Goal: Task Accomplishment & Management: Manage account settings

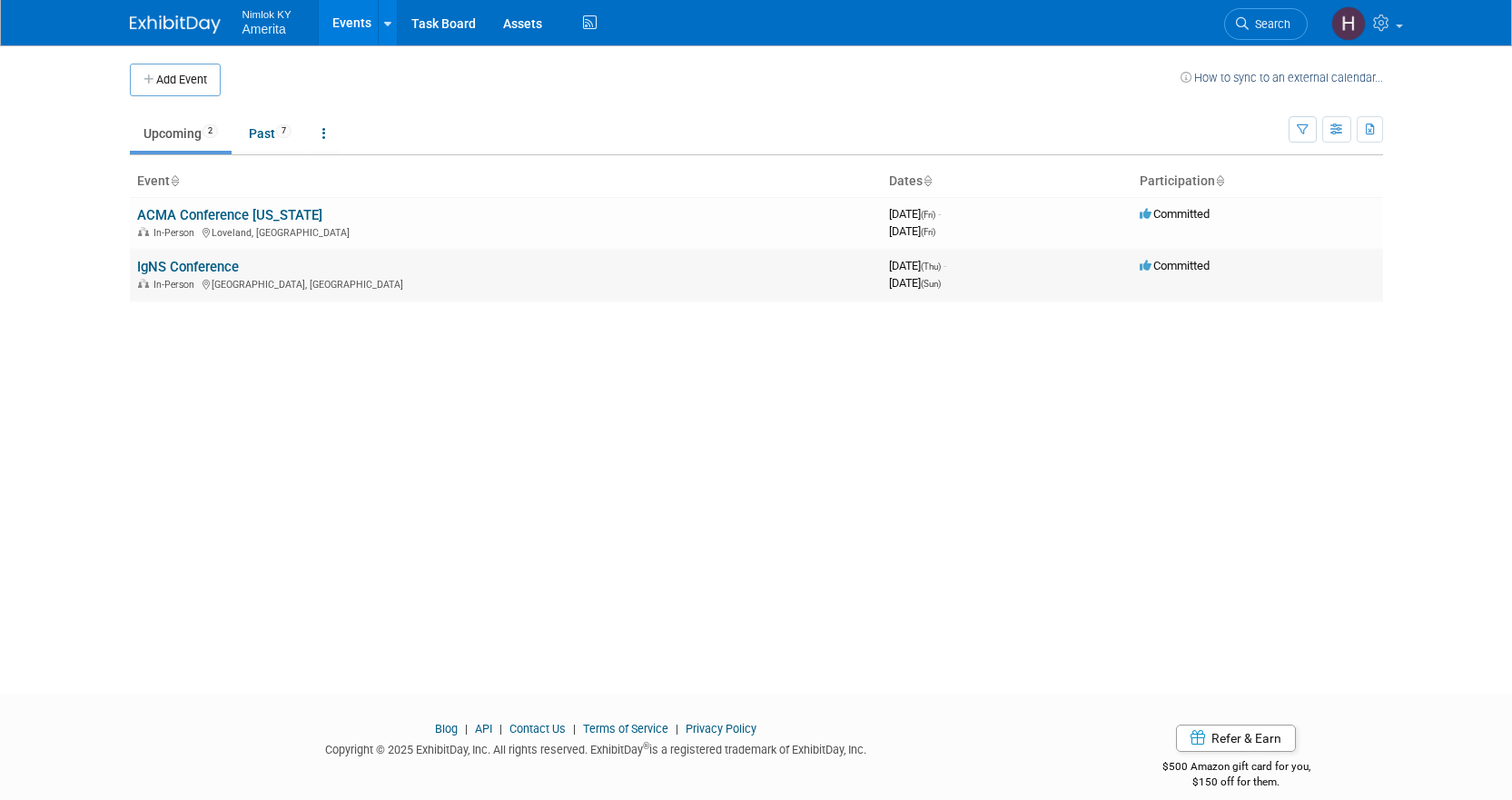
click at [201, 266] on link "IgNS Conference" at bounding box center [188, 266] width 102 height 16
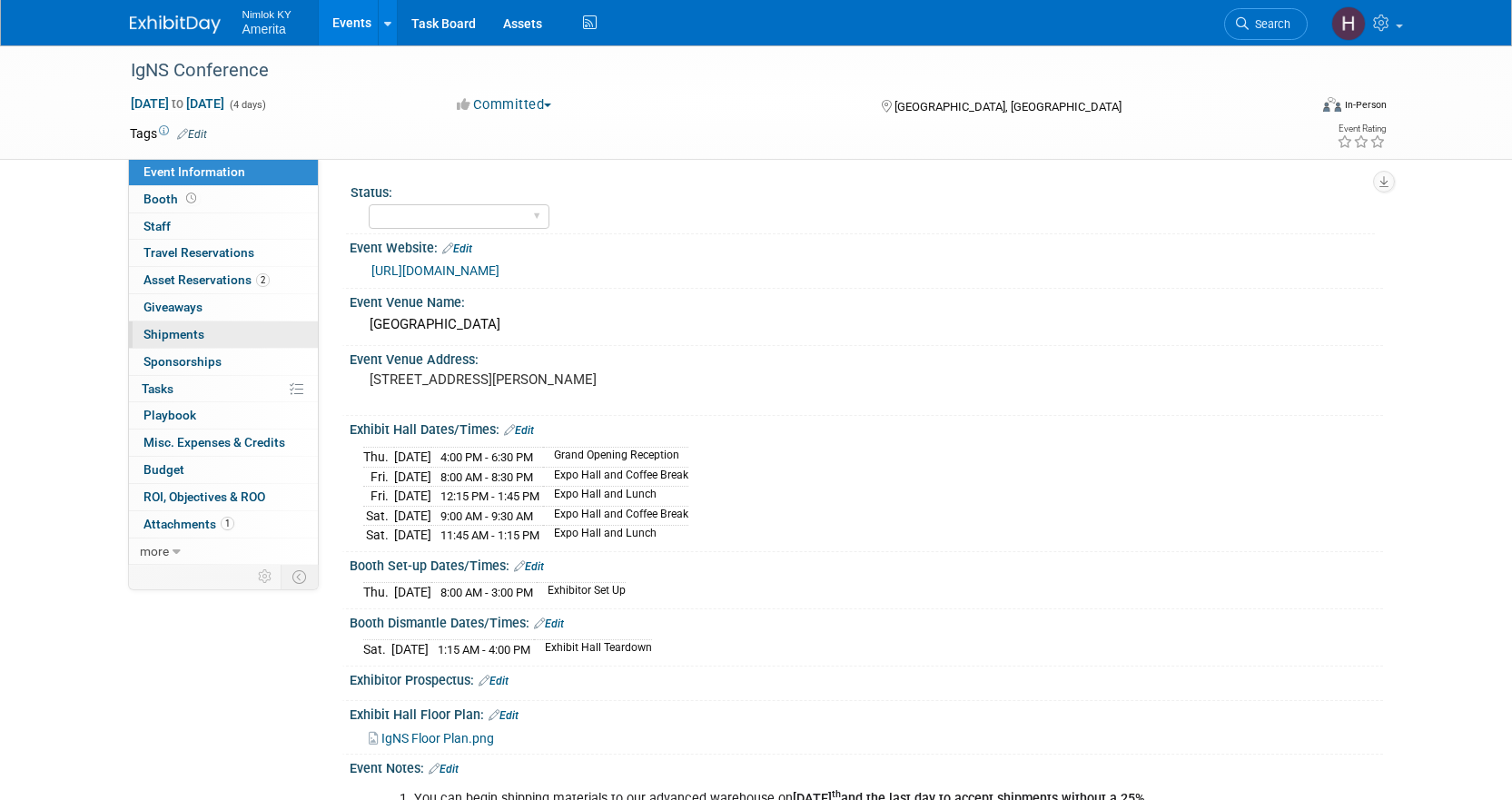
click at [225, 322] on link "0 Shipments 0" at bounding box center [223, 334] width 189 height 26
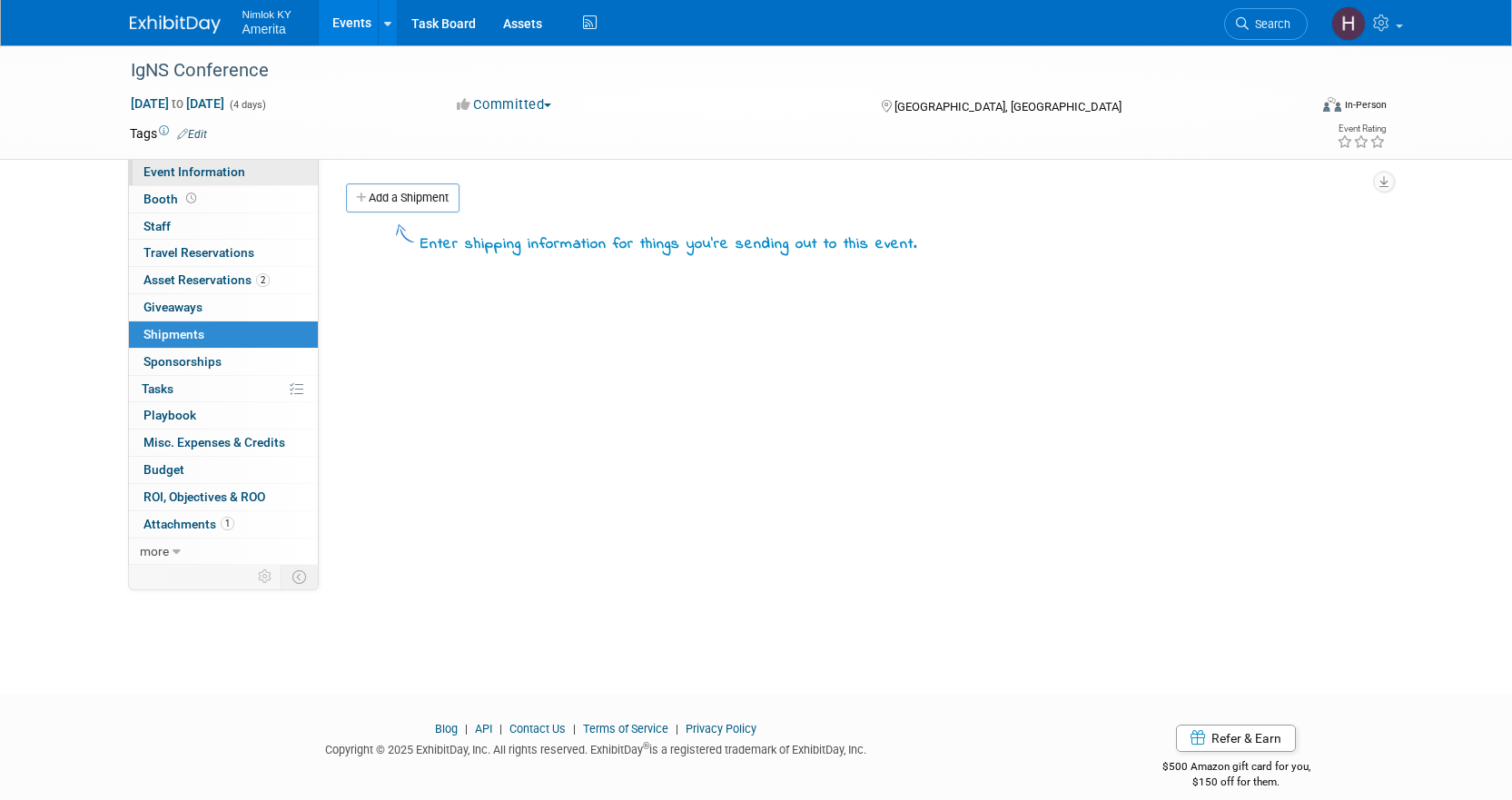
click at [228, 178] on span "Event Information" at bounding box center [195, 171] width 102 height 14
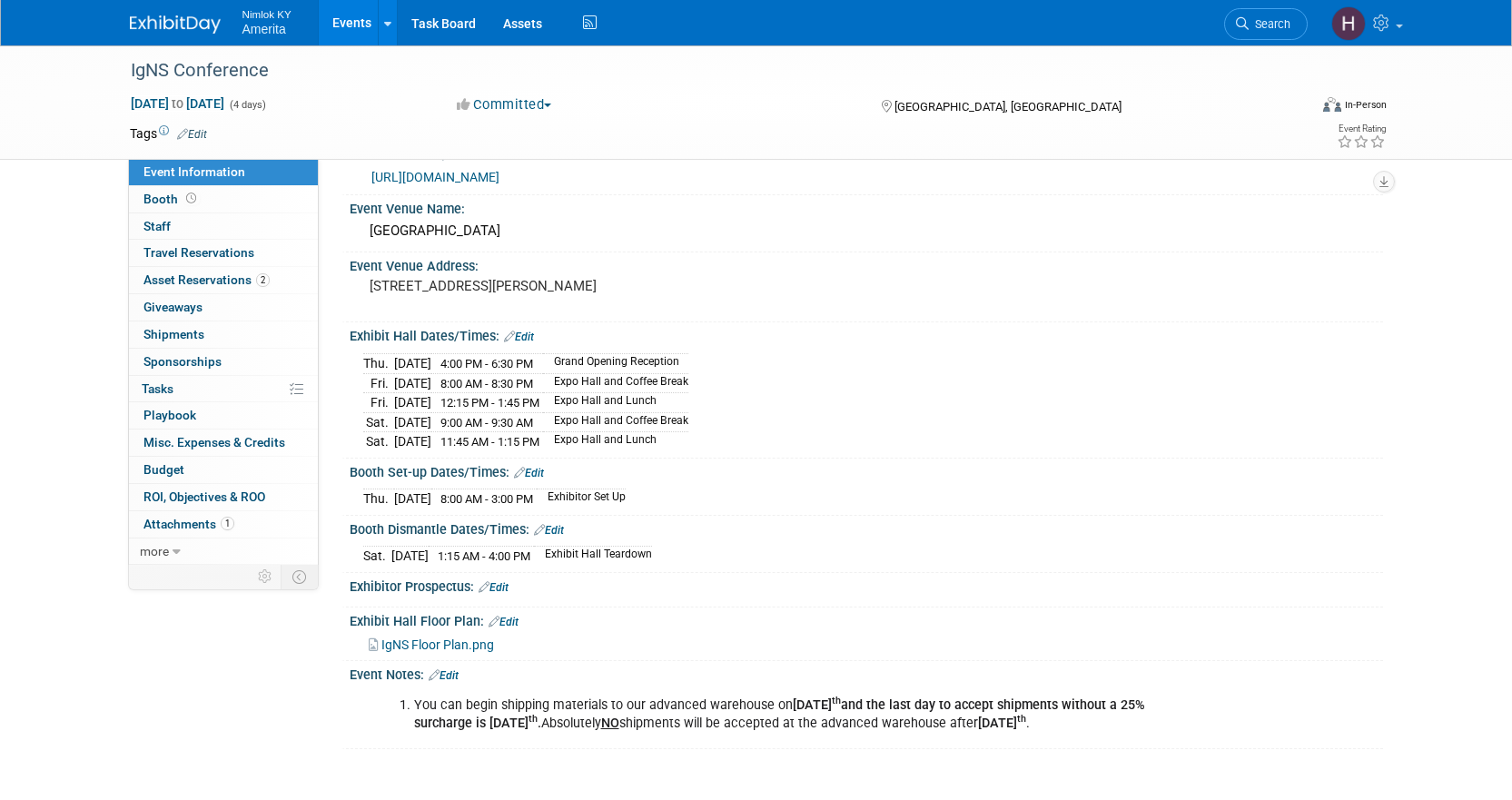
scroll to position [253, 0]
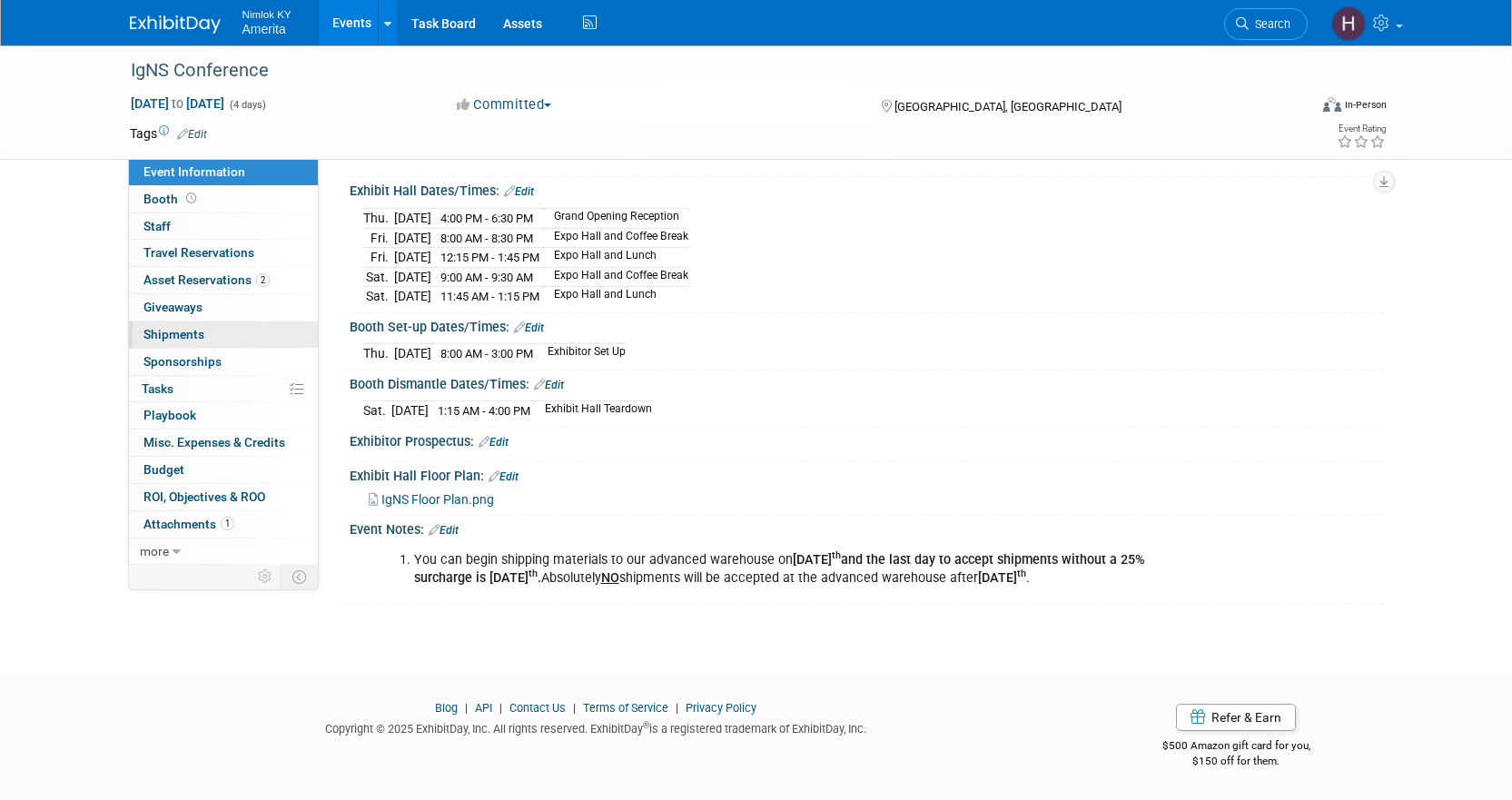
click at [211, 334] on link "0 Shipments 0" at bounding box center [223, 334] width 189 height 26
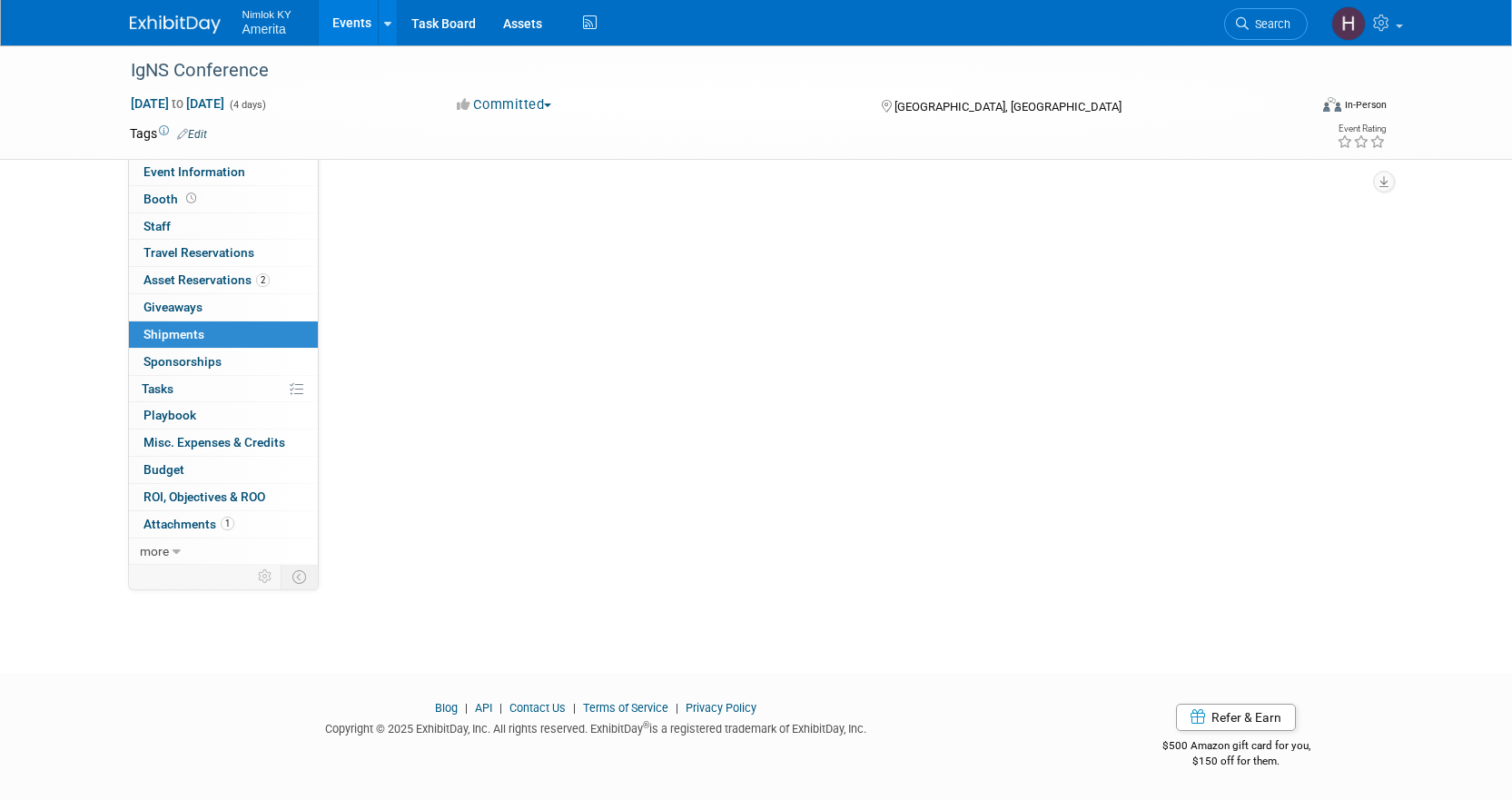
scroll to position [0, 0]
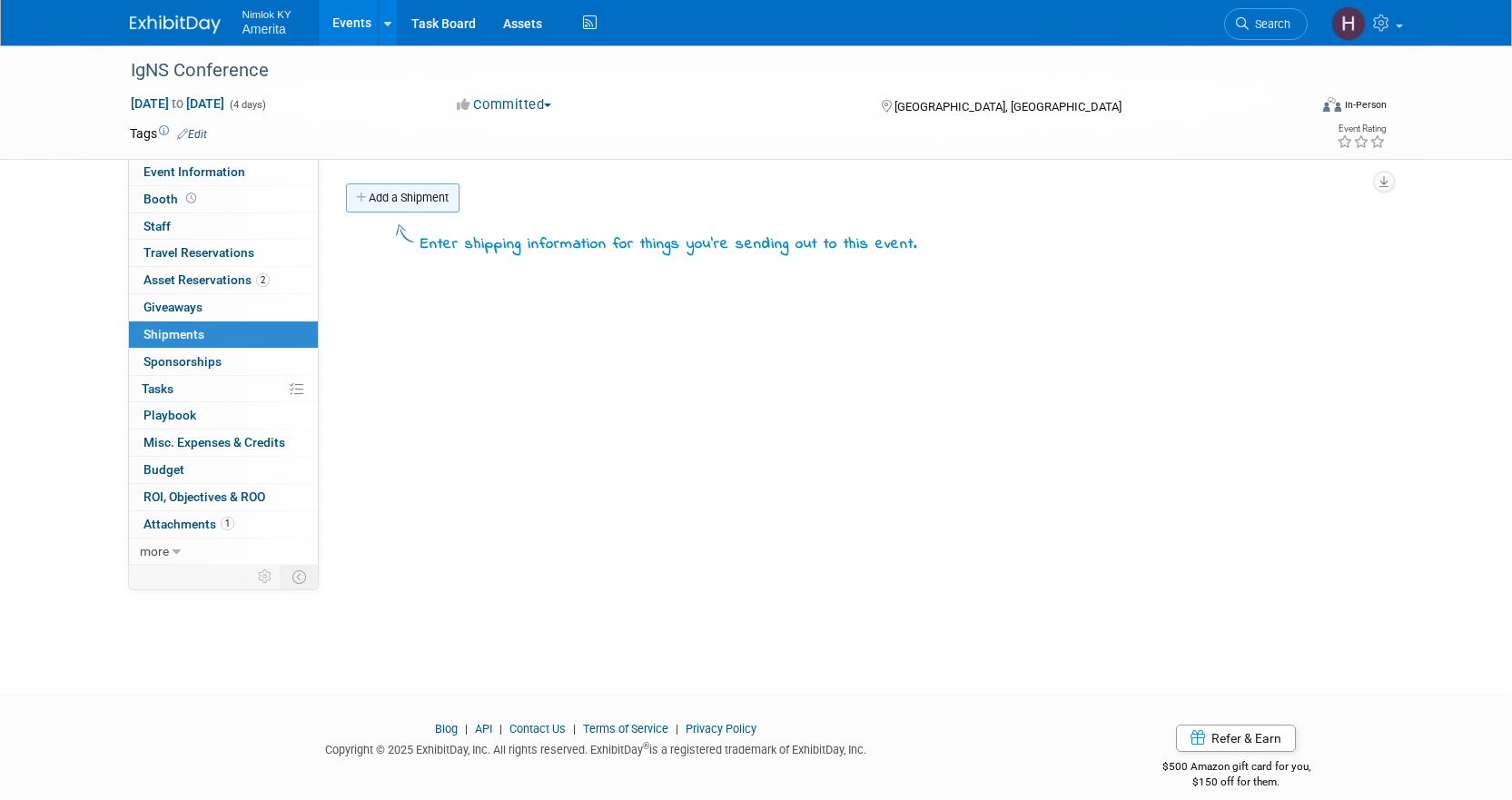
click at [393, 194] on link "Add a Shipment" at bounding box center [402, 197] width 113 height 29
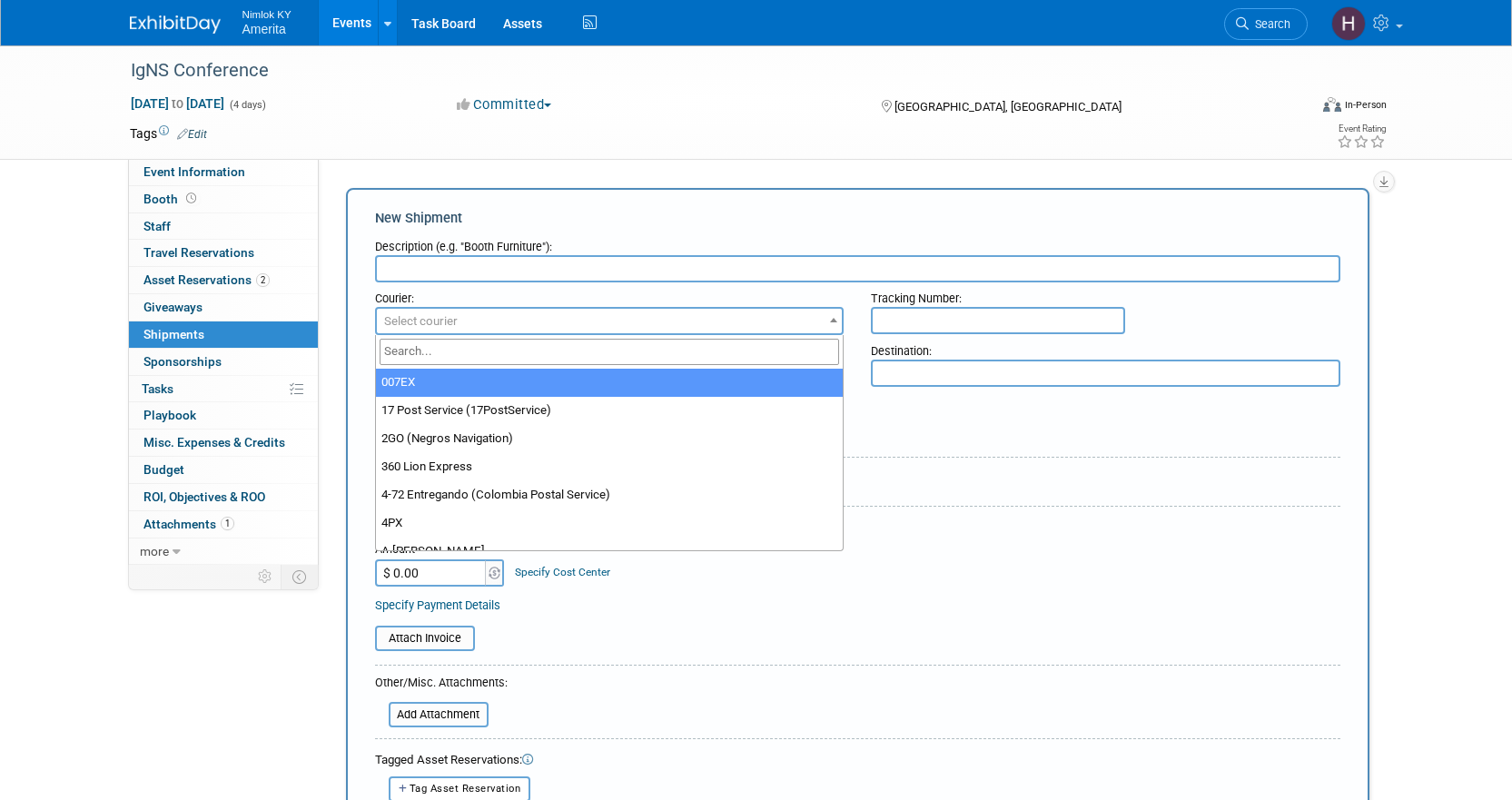
click at [511, 318] on span "Select courier" at bounding box center [609, 321] width 466 height 26
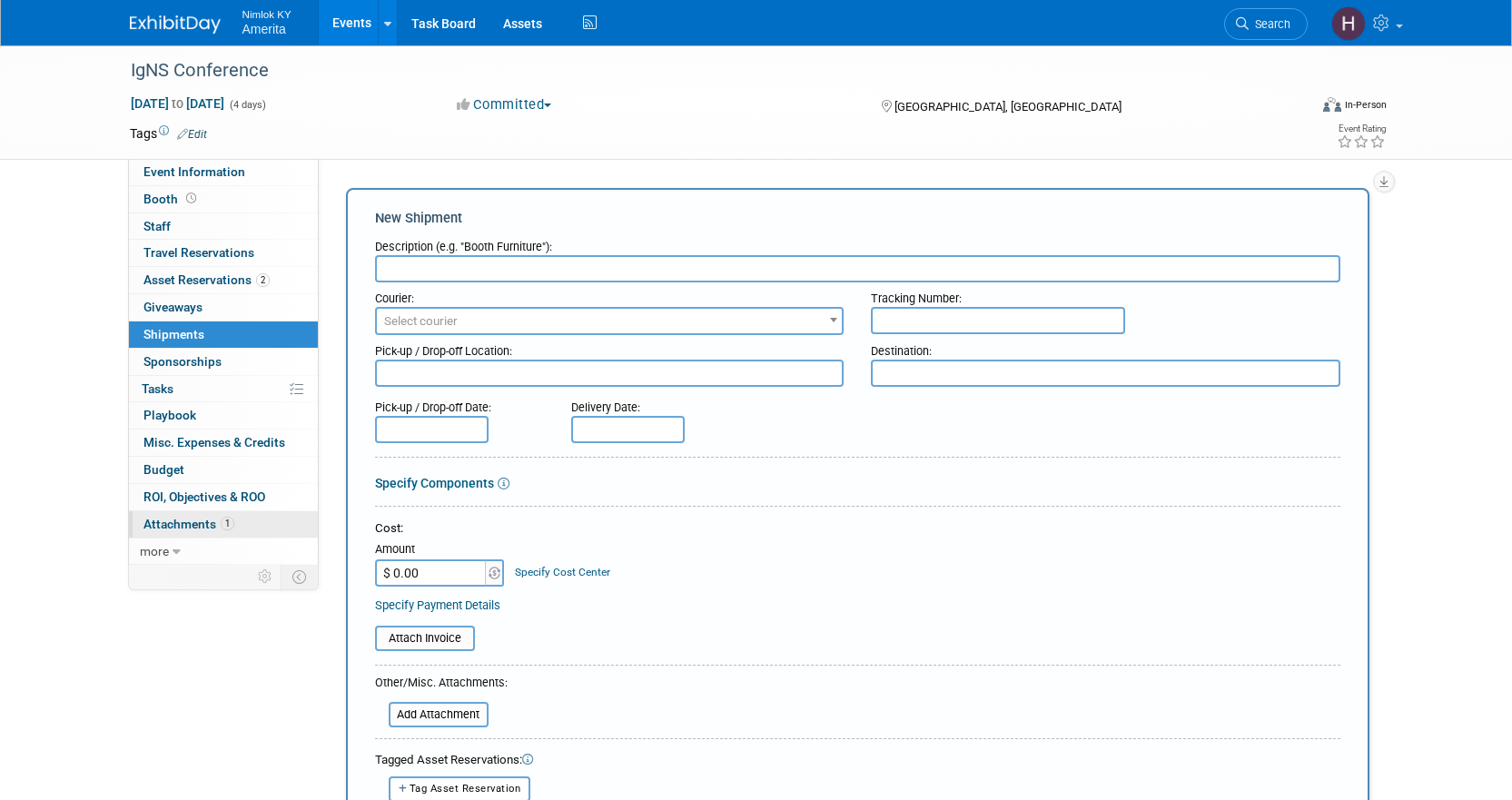
click at [199, 518] on span "Attachments 1" at bounding box center [189, 523] width 91 height 14
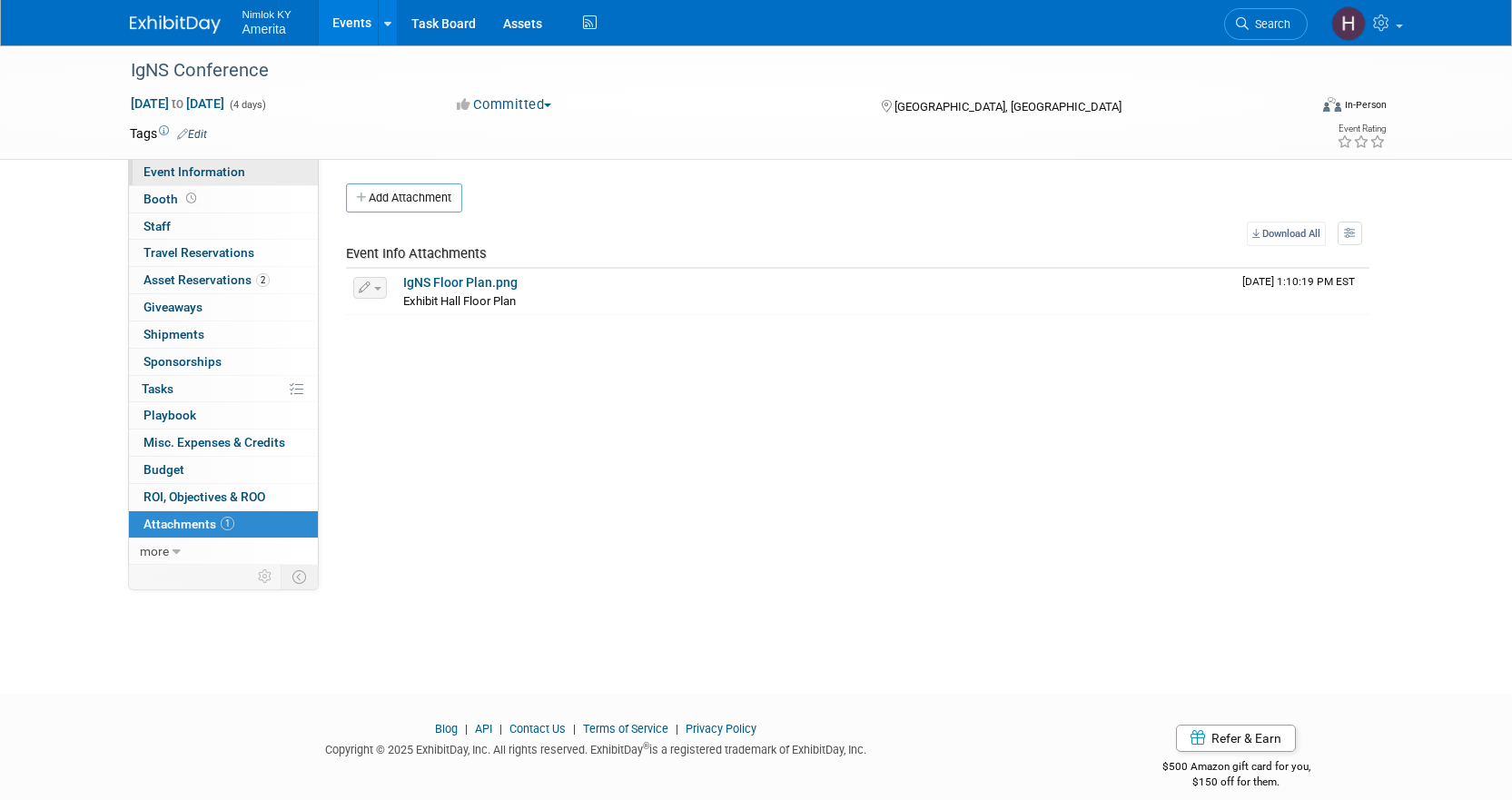
click at [205, 179] on link "Event Information" at bounding box center [223, 171] width 189 height 26
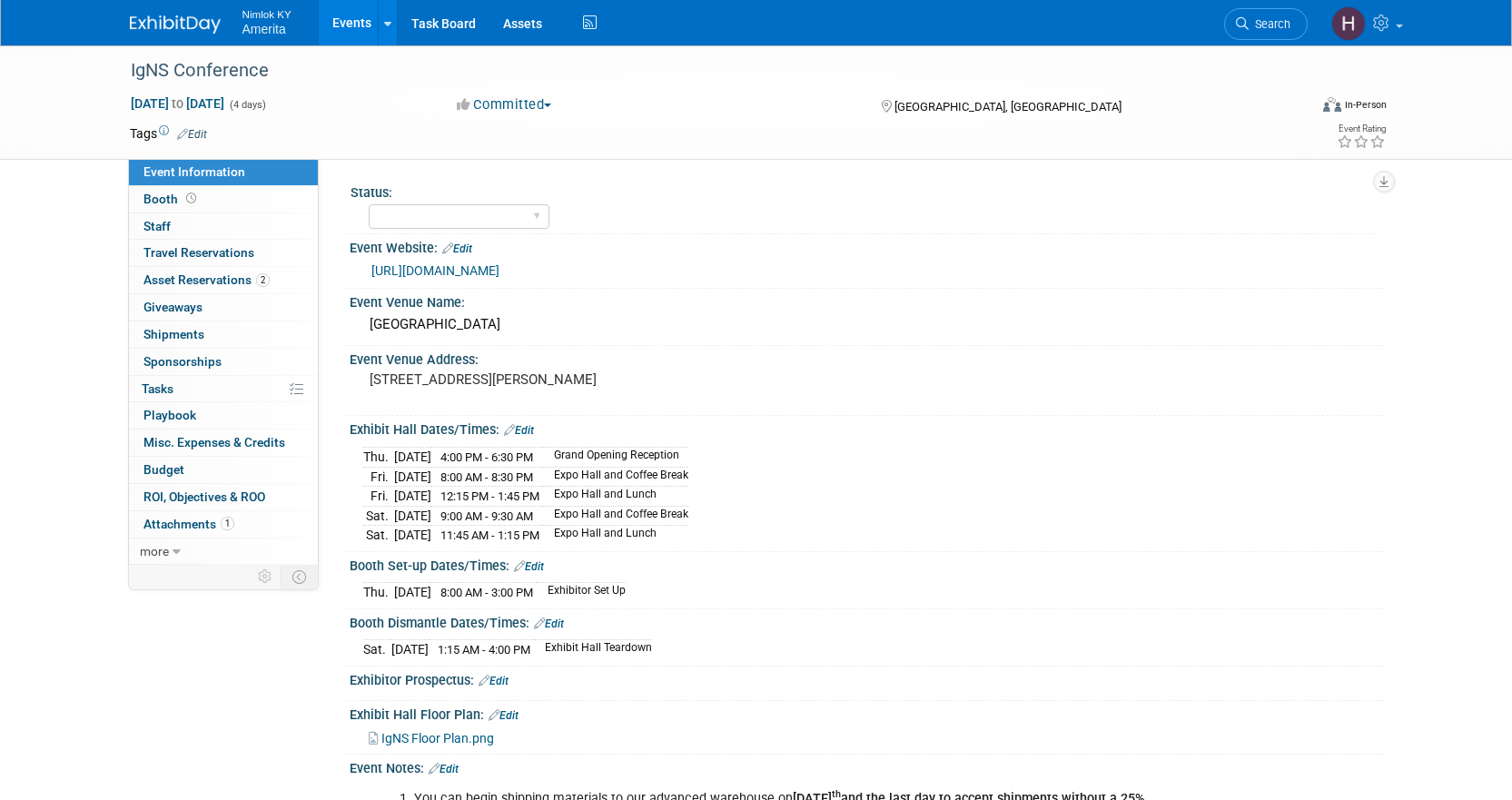
click at [339, 17] on link "Events" at bounding box center [352, 22] width 66 height 45
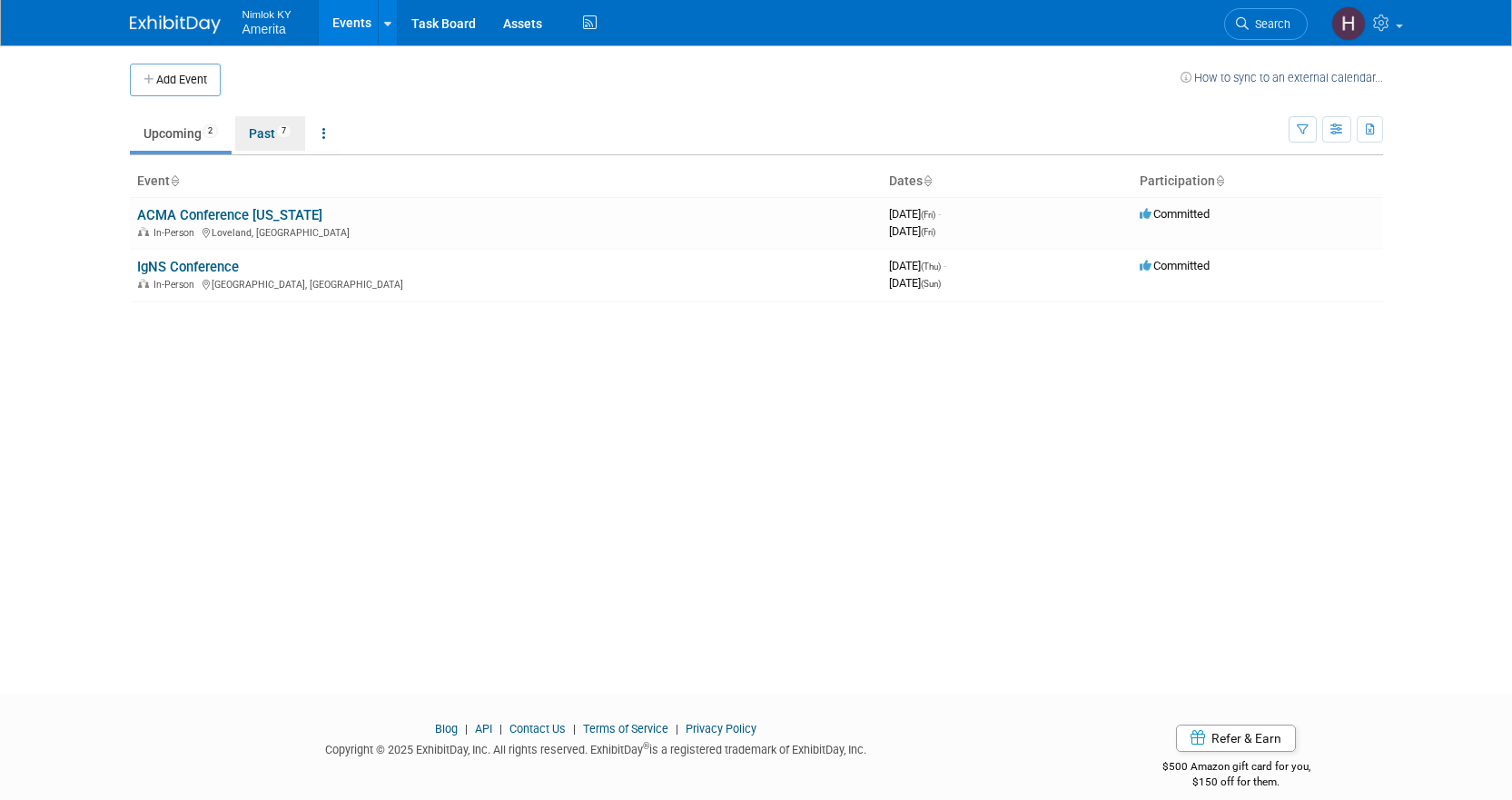
click at [266, 133] on link "Past 7" at bounding box center [269, 133] width 70 height 34
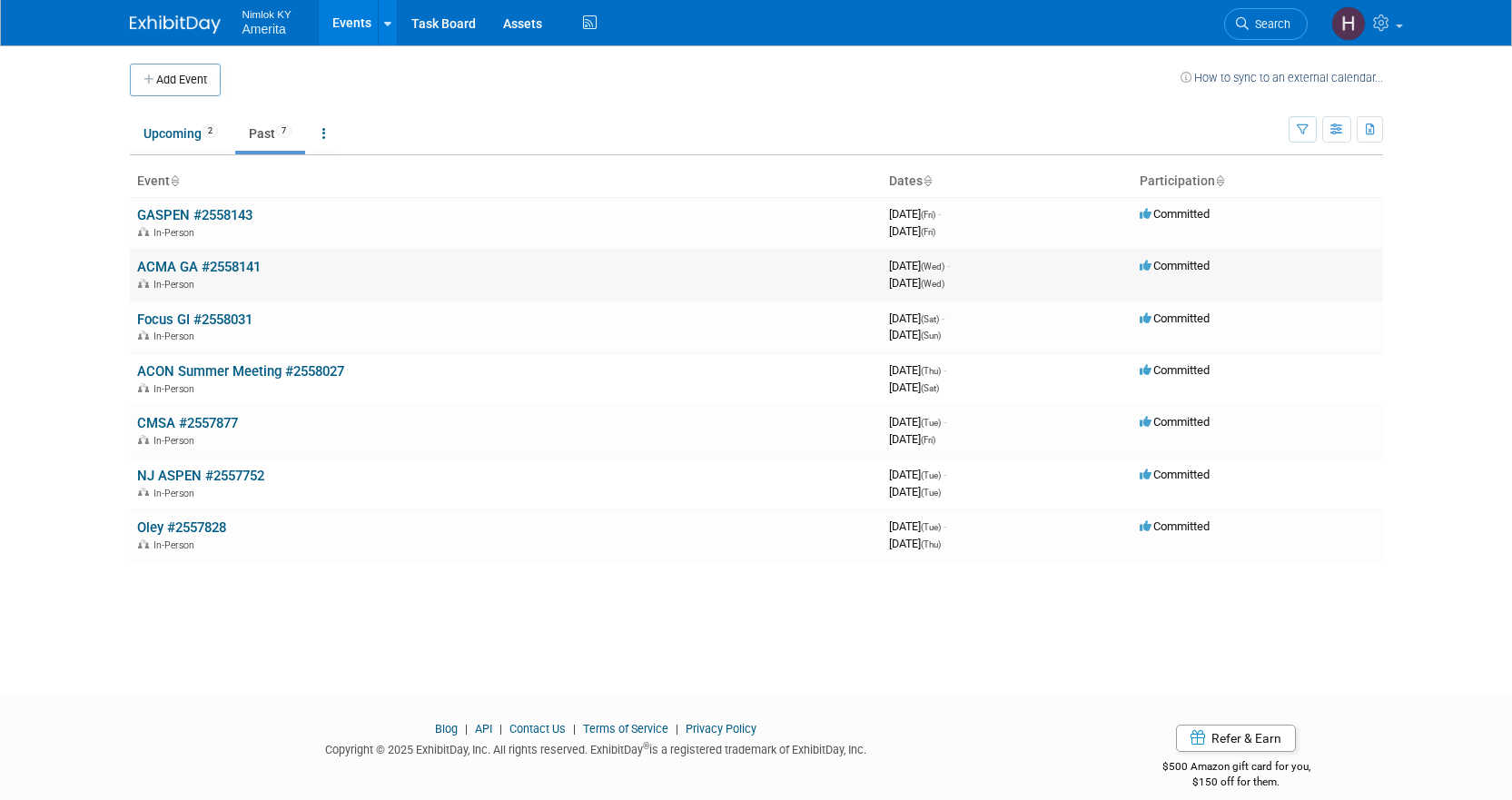
click at [217, 255] on td "ACMA GA #2558141 In-Person" at bounding box center [506, 275] width 752 height 52
click at [214, 267] on link "ACMA GA #2558141" at bounding box center [198, 266] width 124 height 16
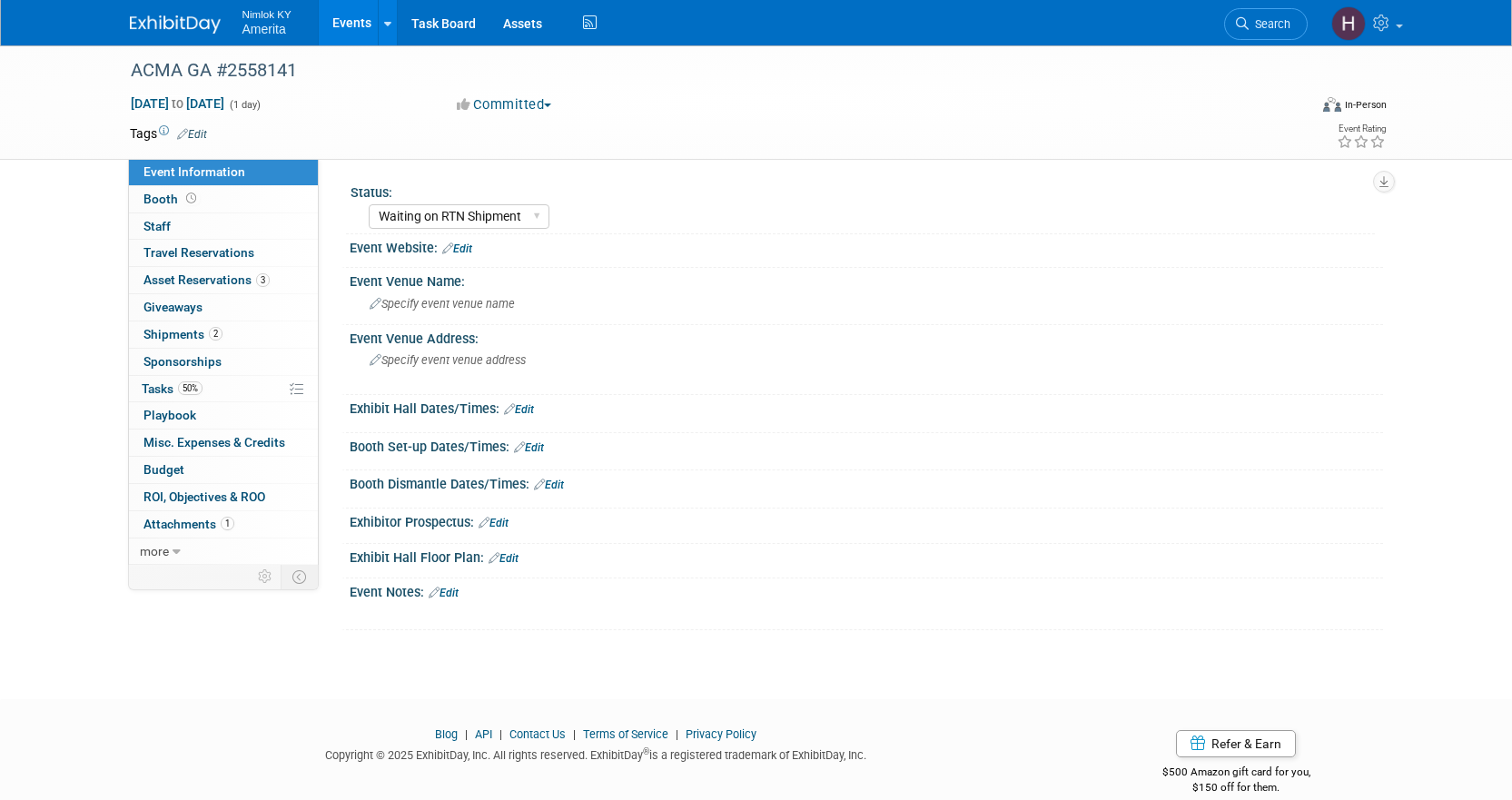
select select "Waiting on RTN Shipment"
click at [286, 339] on link "2 Shipments 2" at bounding box center [223, 334] width 189 height 26
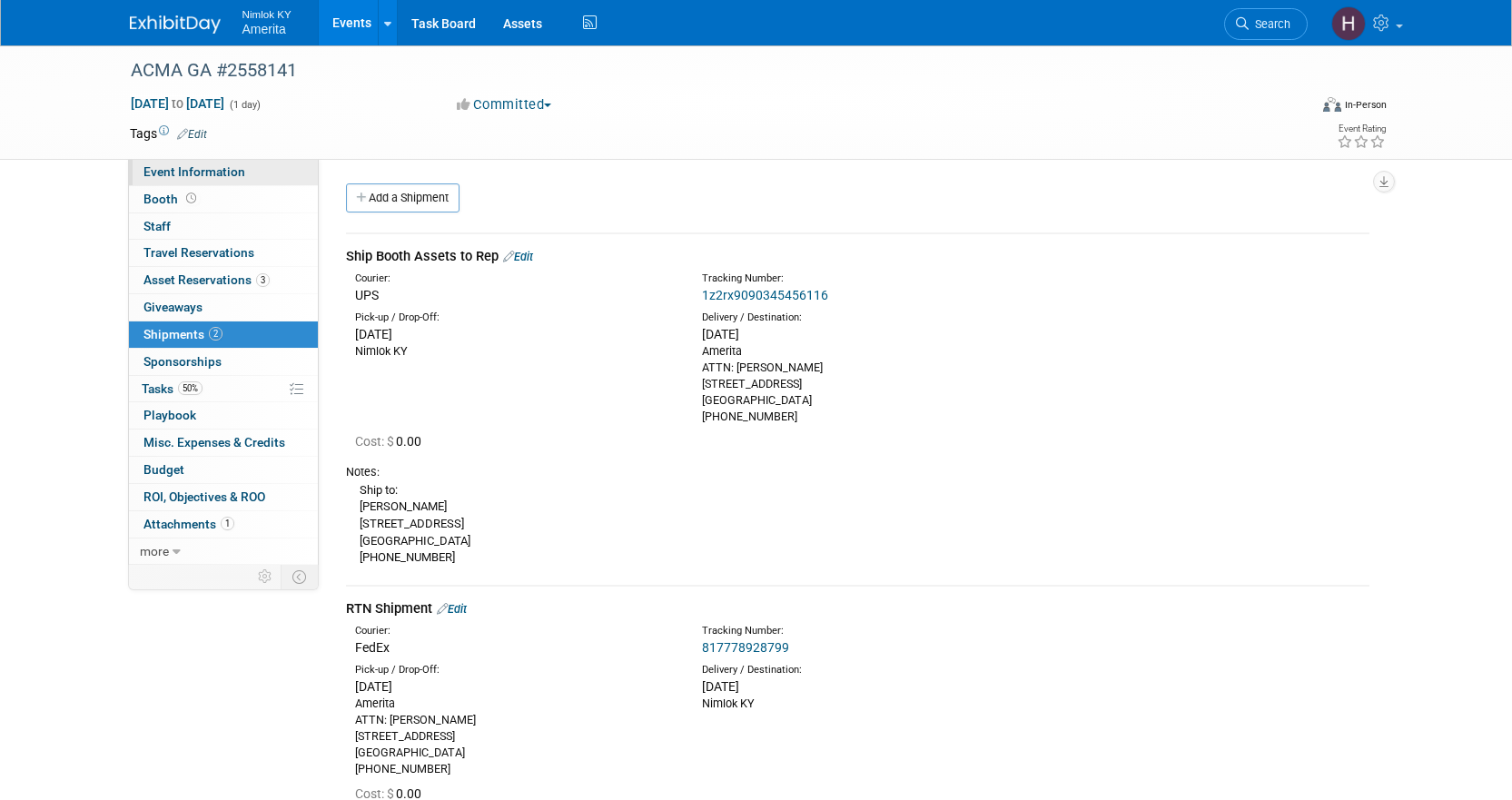
click at [223, 182] on link "Event Information" at bounding box center [223, 171] width 189 height 26
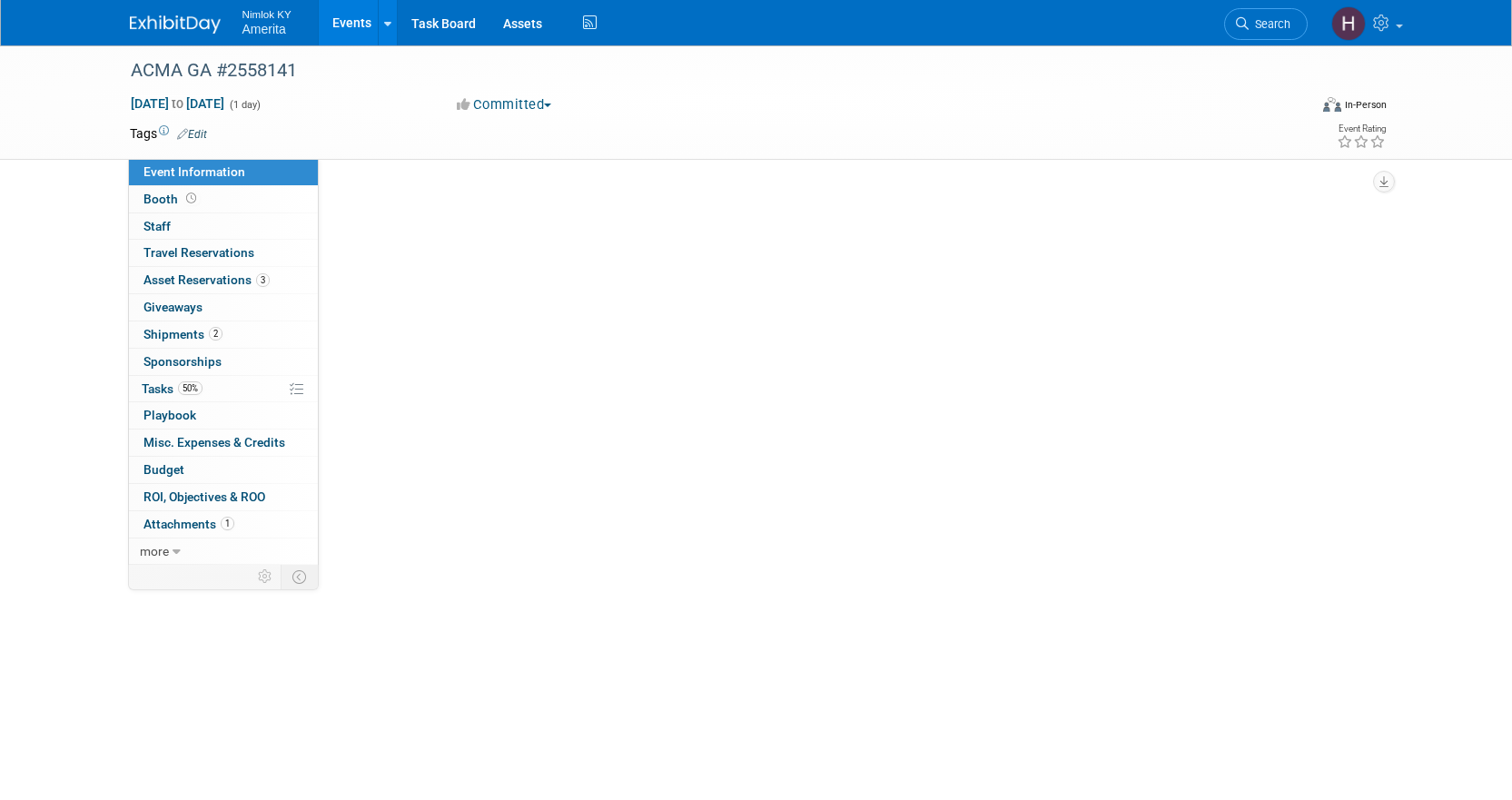
select select "Waiting on RTN Shipment"
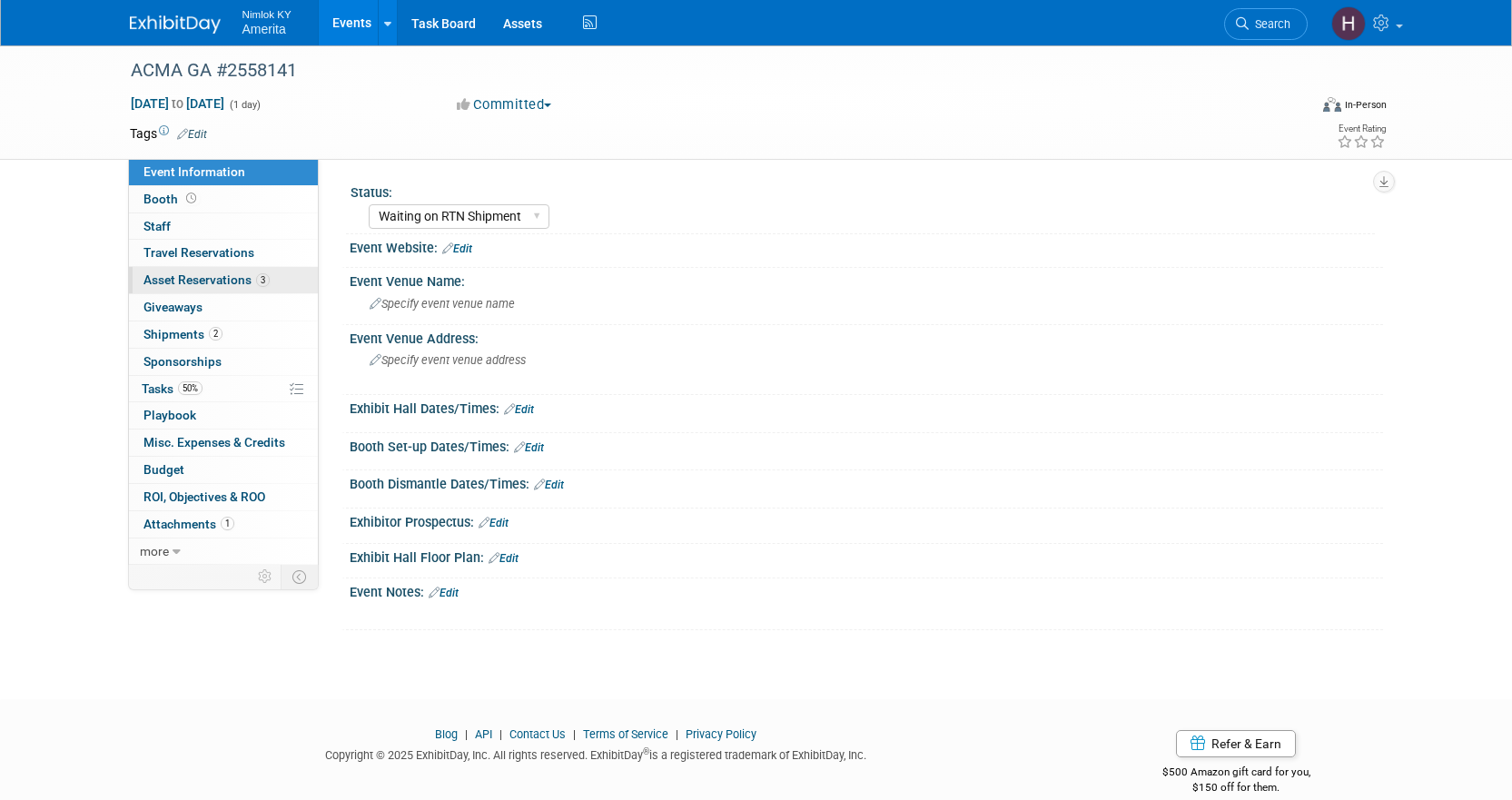
click at [210, 287] on link "3 Asset Reservations 3" at bounding box center [223, 280] width 189 height 26
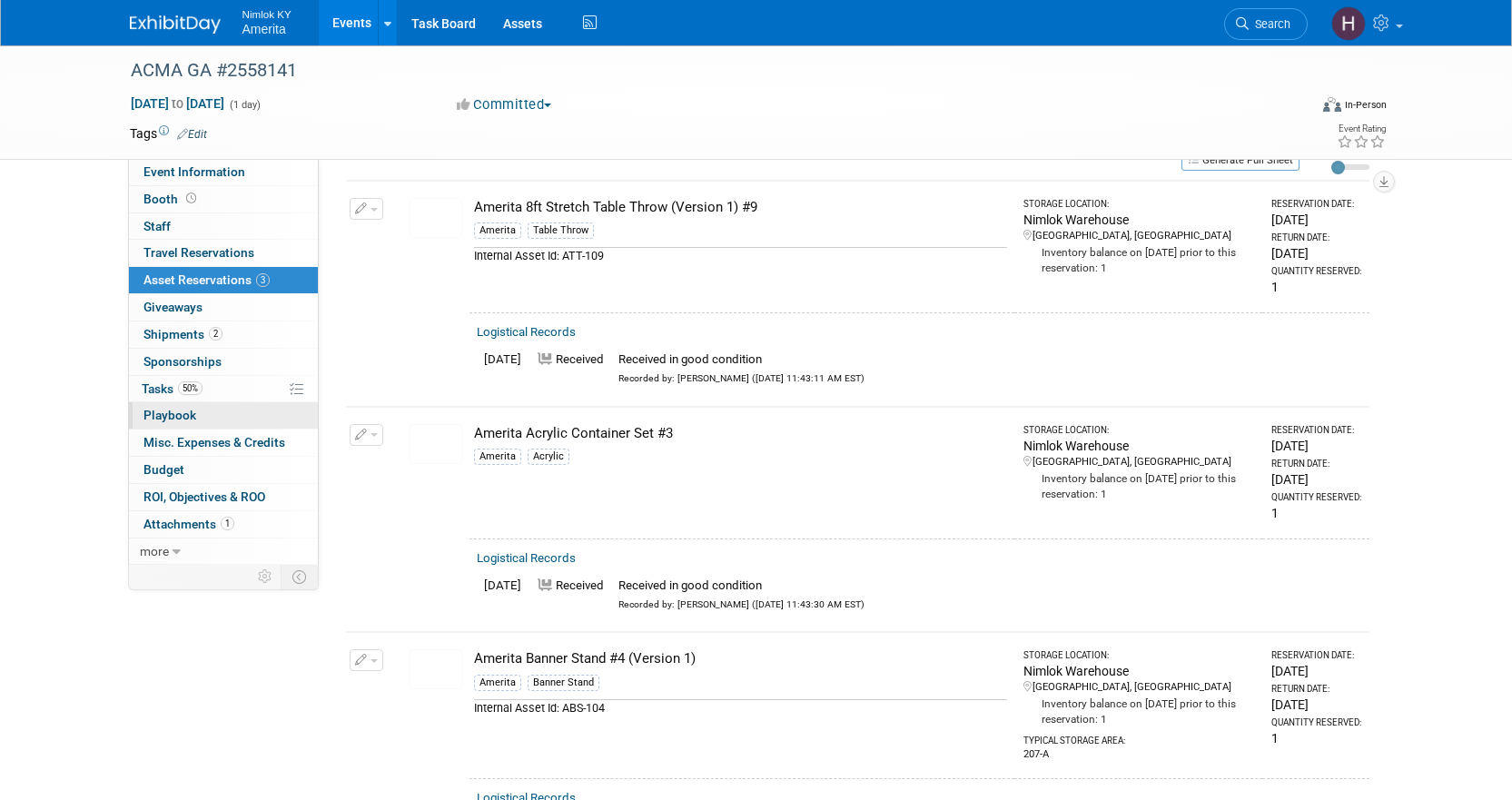
scroll to position [61, 0]
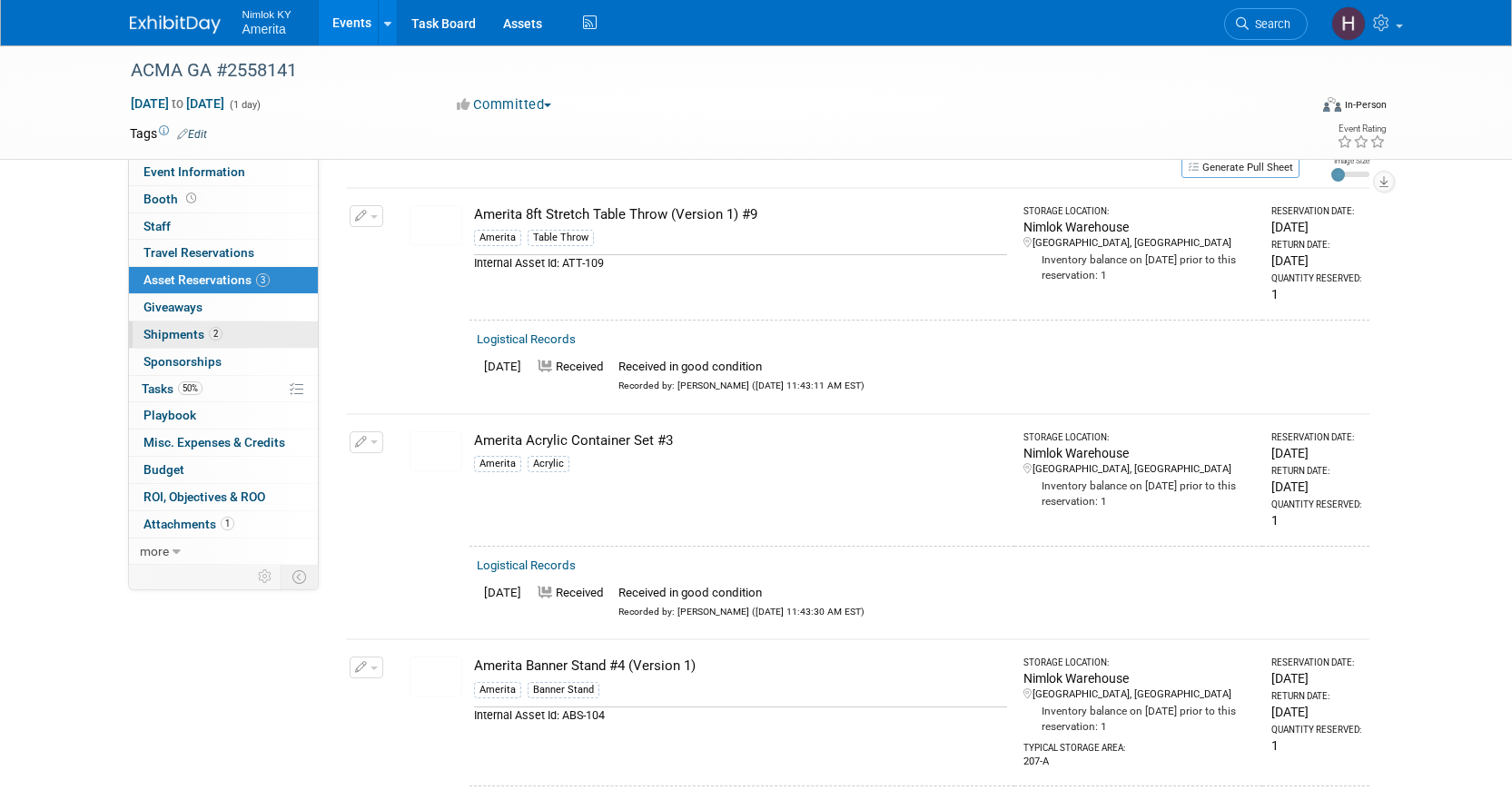
click at [261, 335] on link "2 Shipments 2" at bounding box center [223, 334] width 189 height 26
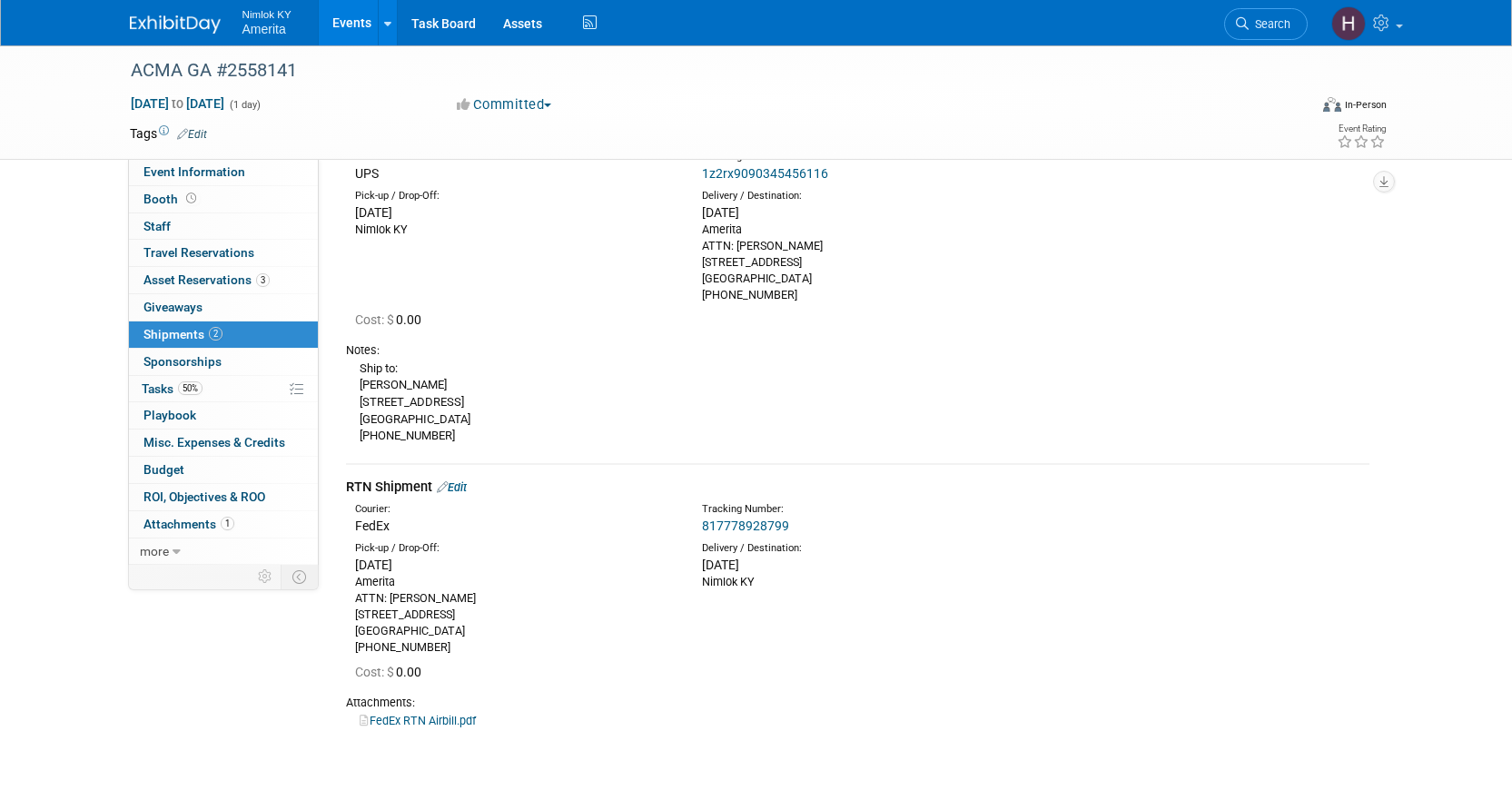
scroll to position [0, 0]
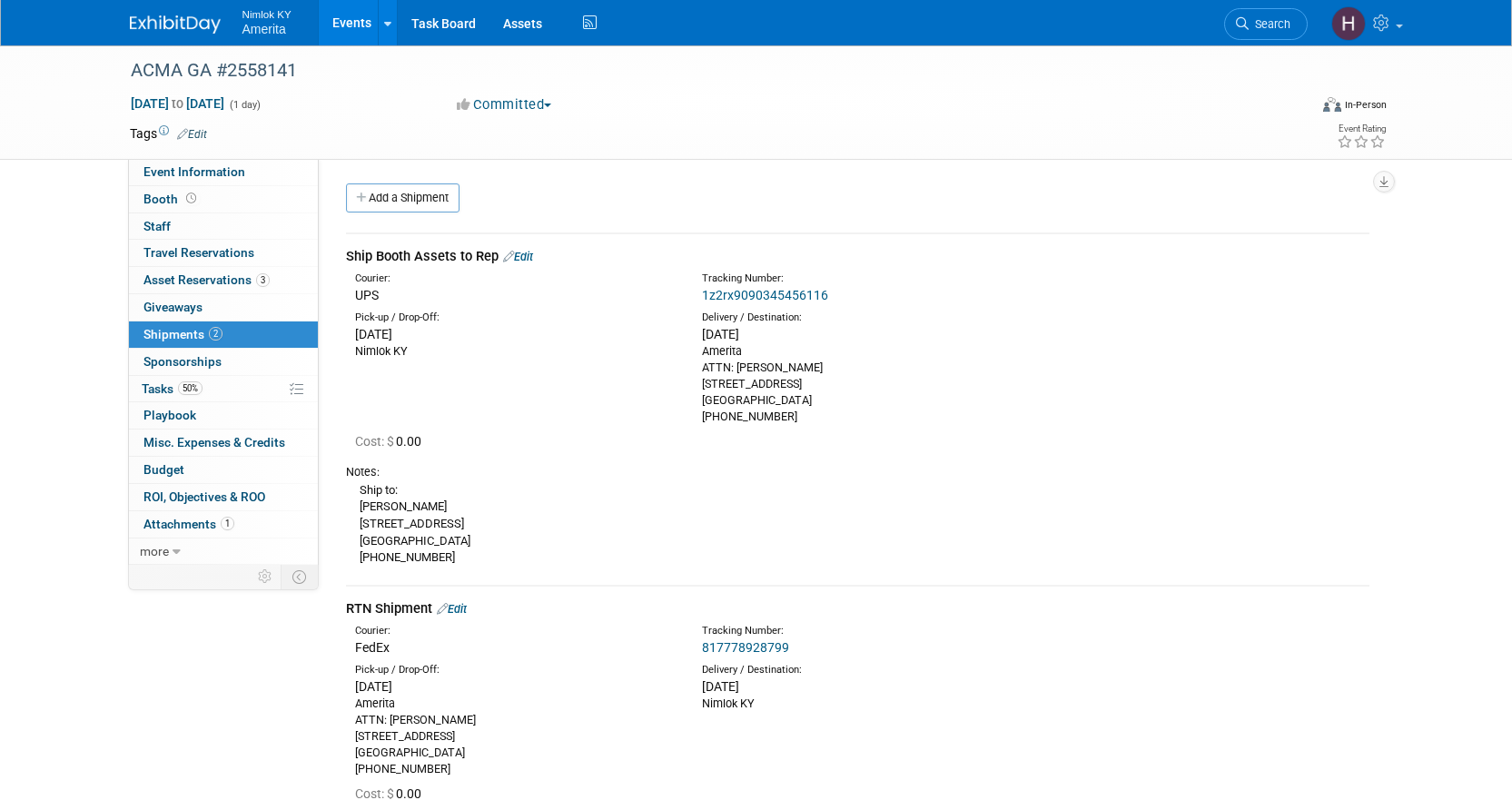
click at [326, 23] on link "Events" at bounding box center [352, 22] width 66 height 45
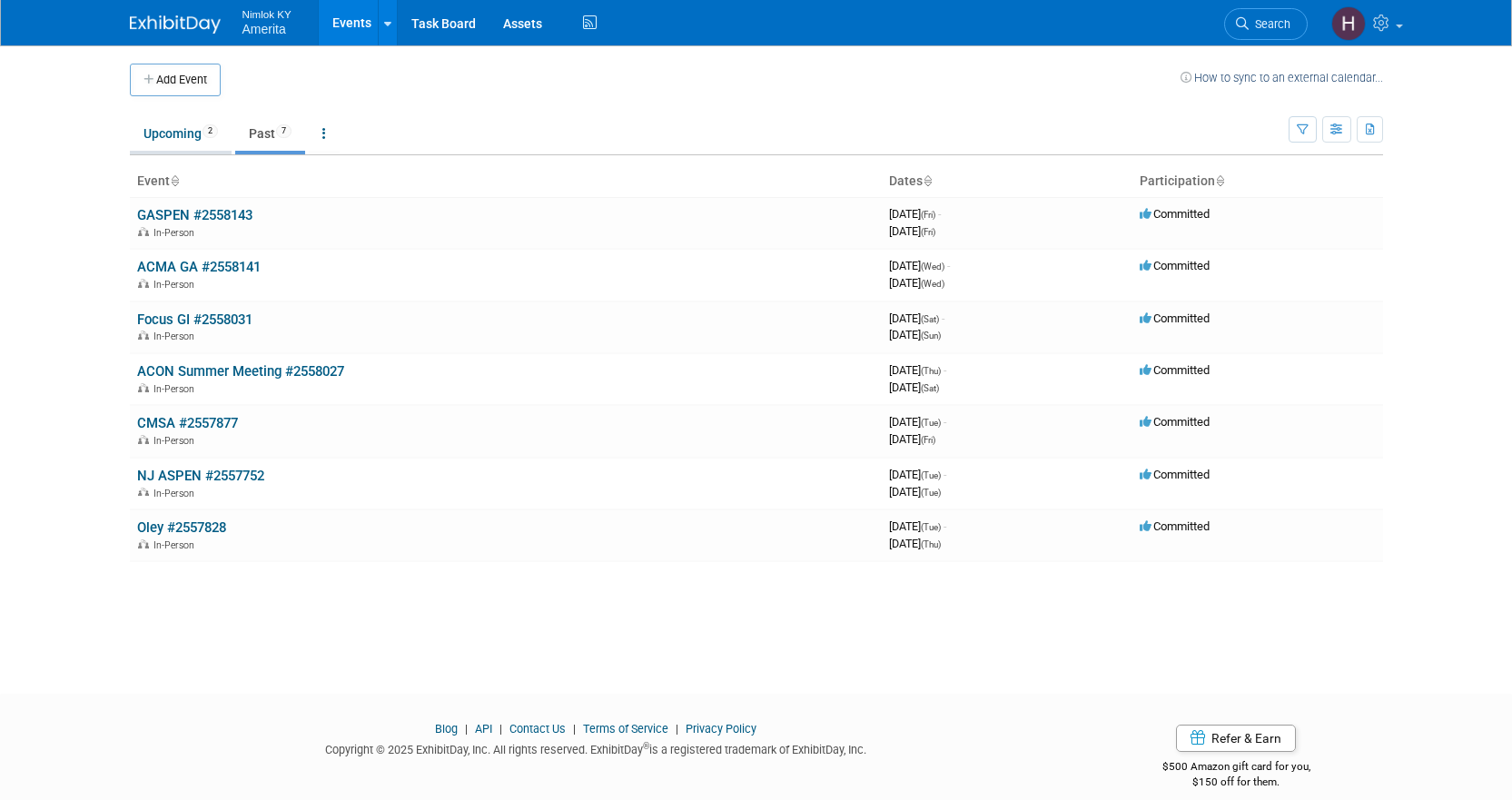
click at [186, 134] on link "Upcoming 2" at bounding box center [181, 133] width 102 height 34
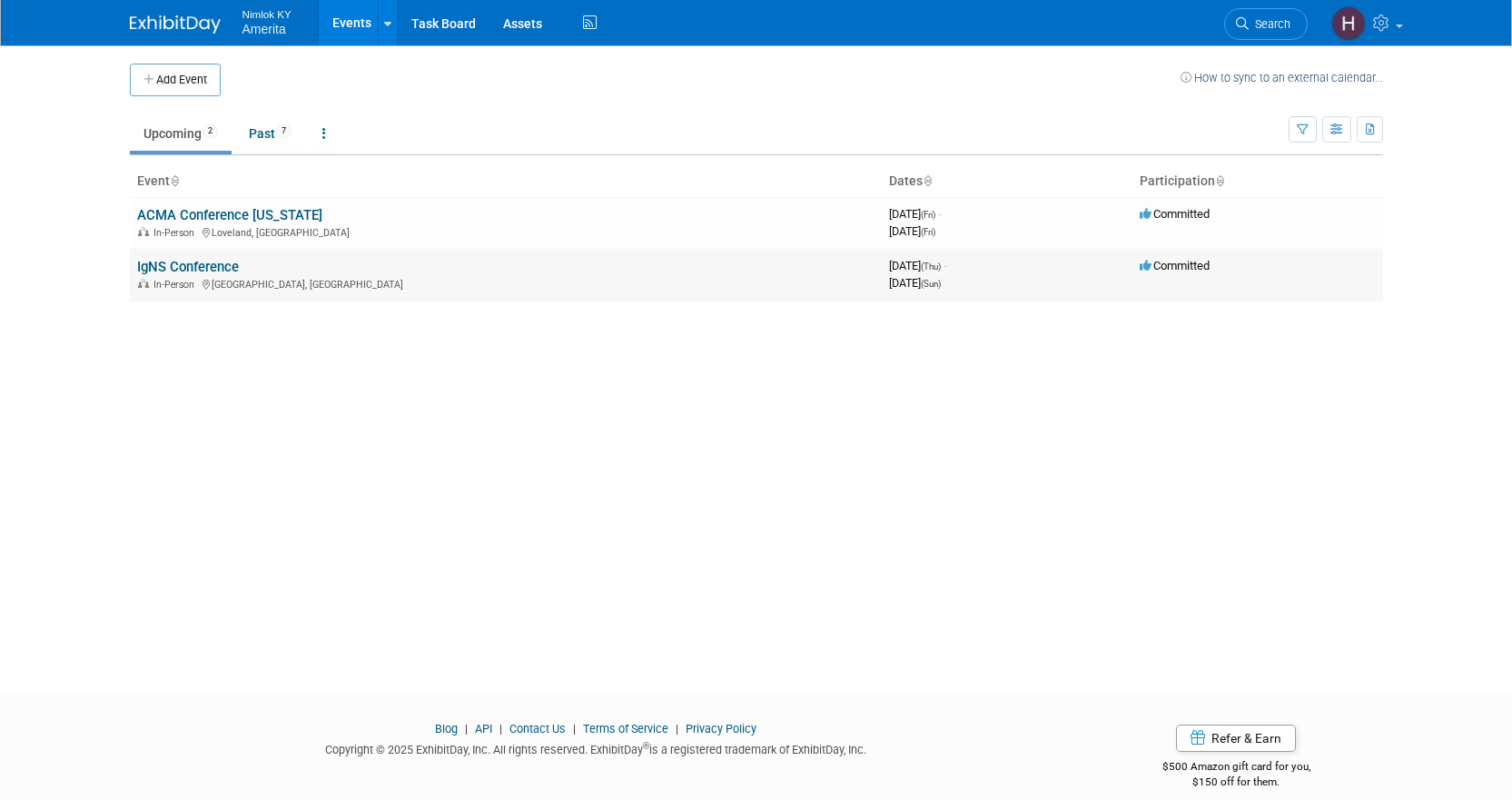
click at [210, 269] on link "IgNS Conference" at bounding box center [188, 266] width 102 height 16
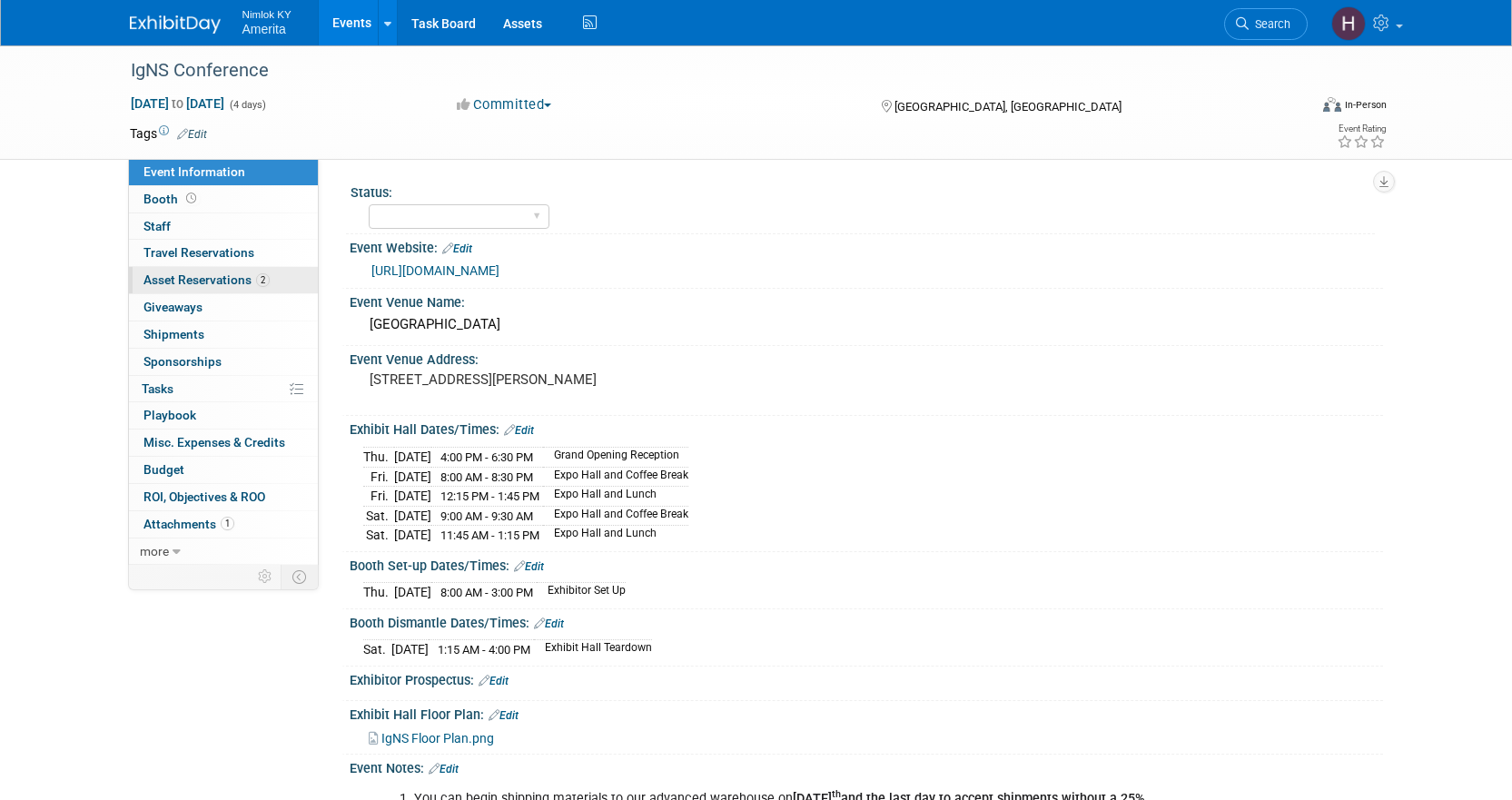
click at [218, 275] on span "Asset Reservations 2" at bounding box center [207, 279] width 126 height 14
